Goal: Navigation & Orientation: Find specific page/section

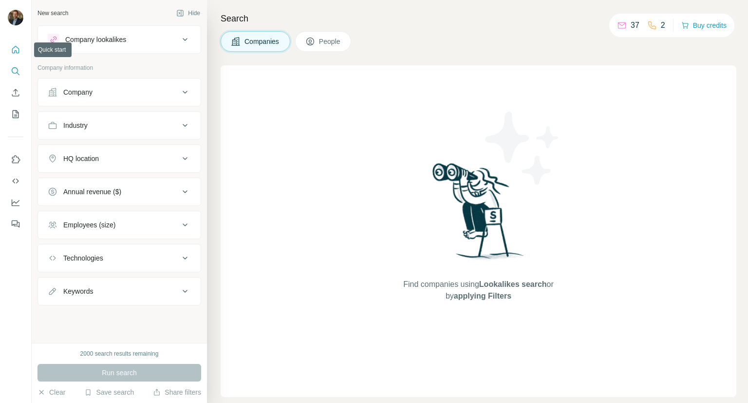
click at [12, 50] on icon "Quick start" at bounding box center [15, 49] width 7 height 7
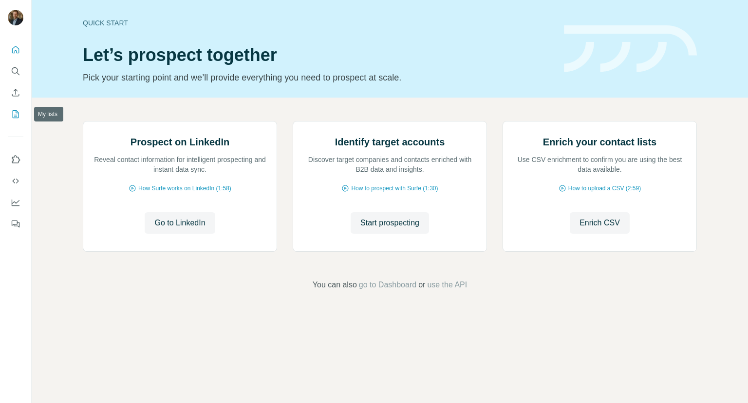
click at [16, 115] on icon "My lists" at bounding box center [16, 113] width 5 height 6
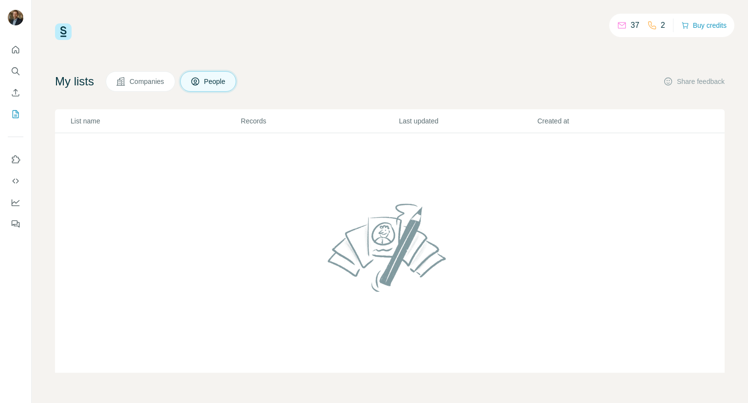
click at [156, 80] on span "Companies" at bounding box center [148, 82] width 36 height 10
click at [216, 79] on span "People" at bounding box center [215, 82] width 22 height 10
